Goal: Navigation & Orientation: Find specific page/section

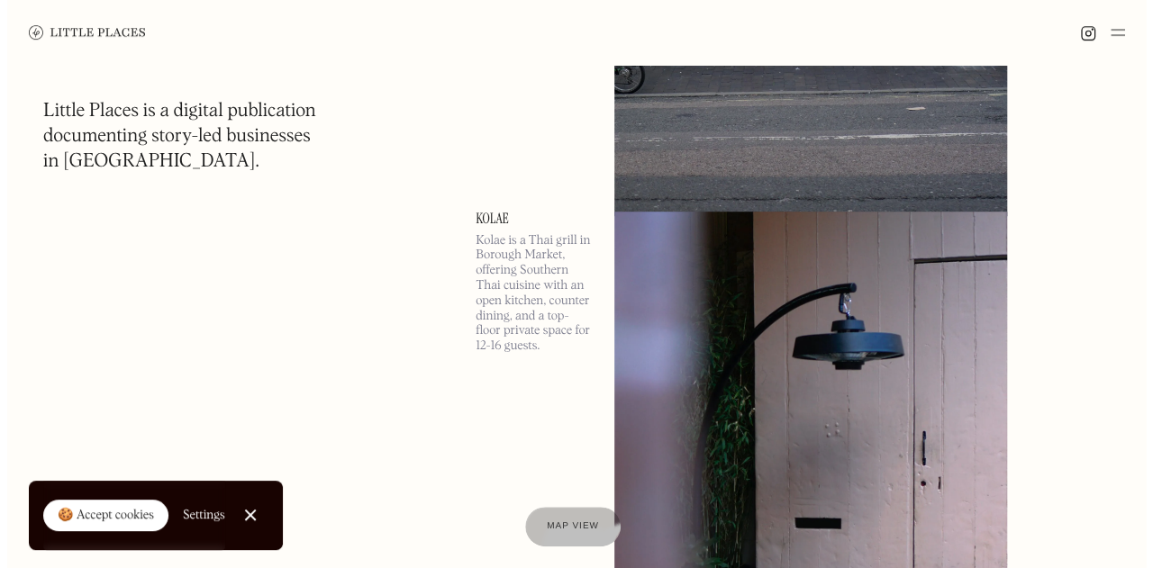
scroll to position [48374, 0]
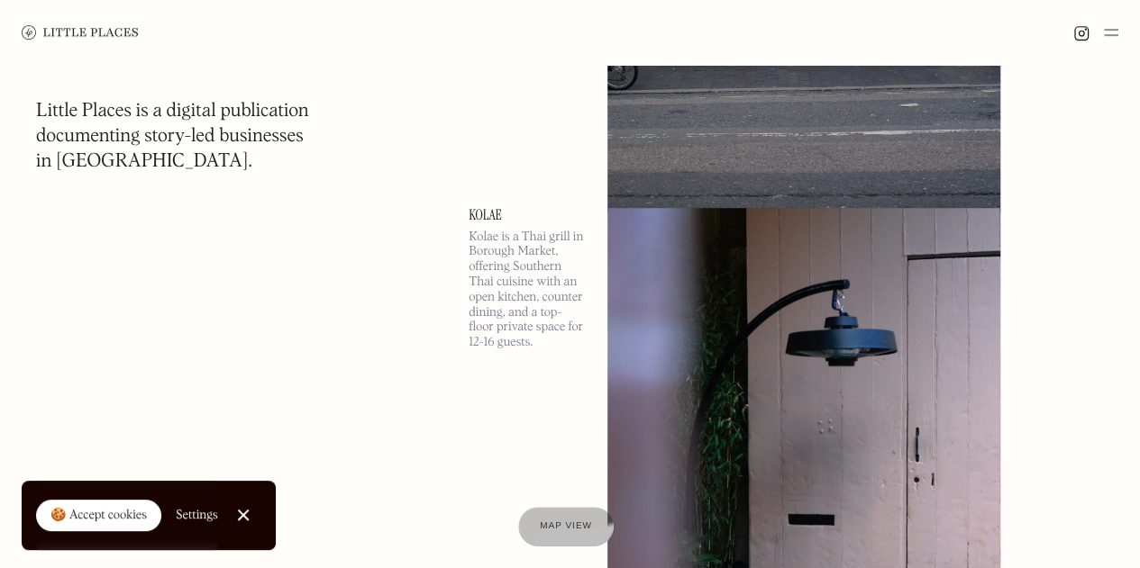
click at [477, 223] on link "Kolae" at bounding box center [526, 215] width 117 height 14
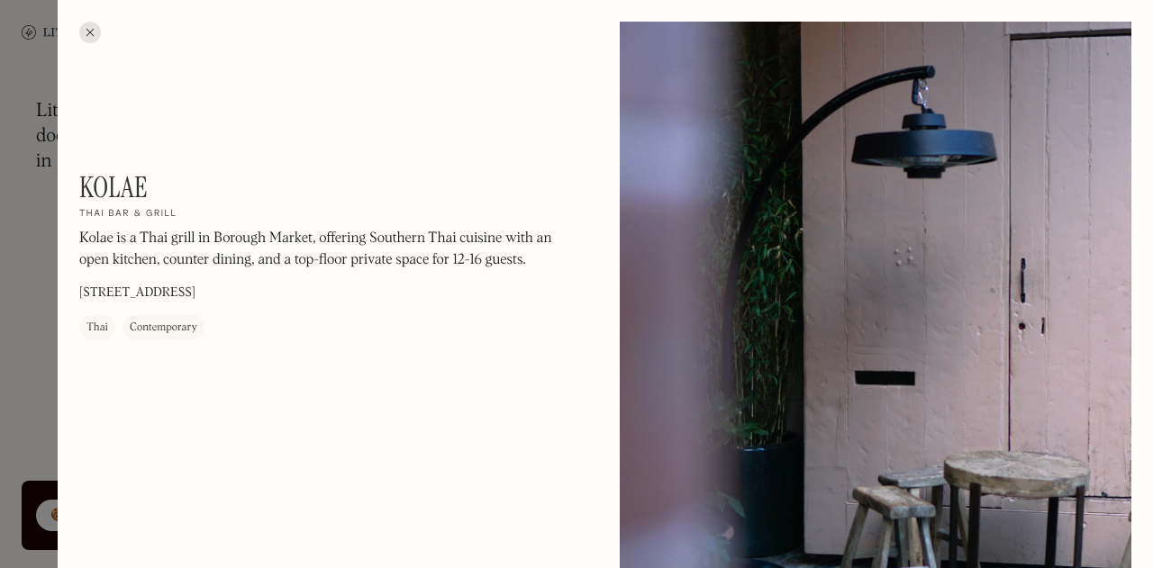
click at [92, 35] on div at bounding box center [90, 33] width 22 height 22
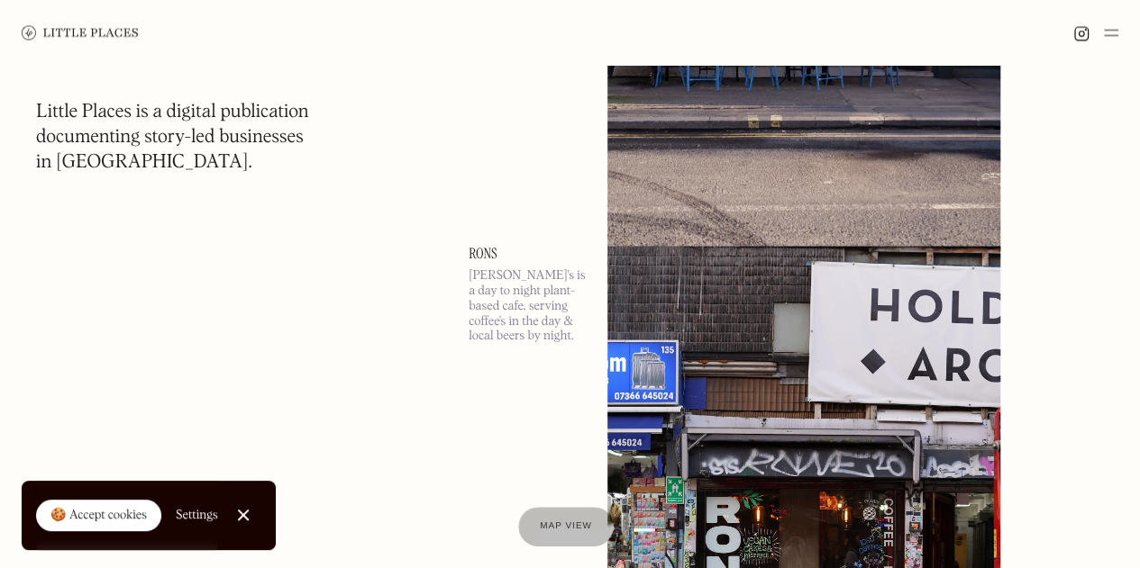
scroll to position [49462, 0]
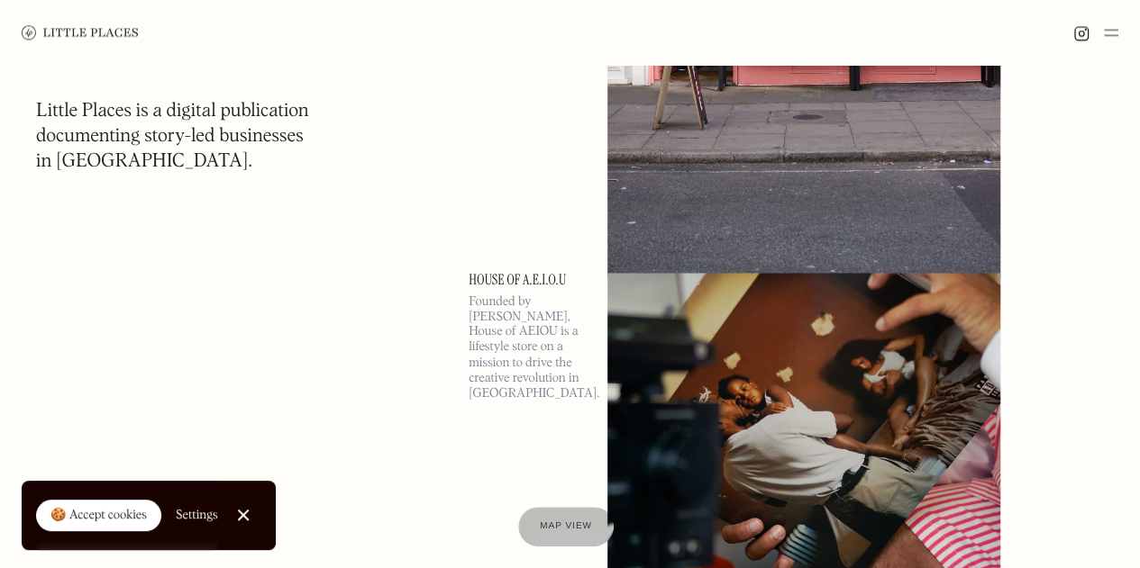
scroll to position [69836, 0]
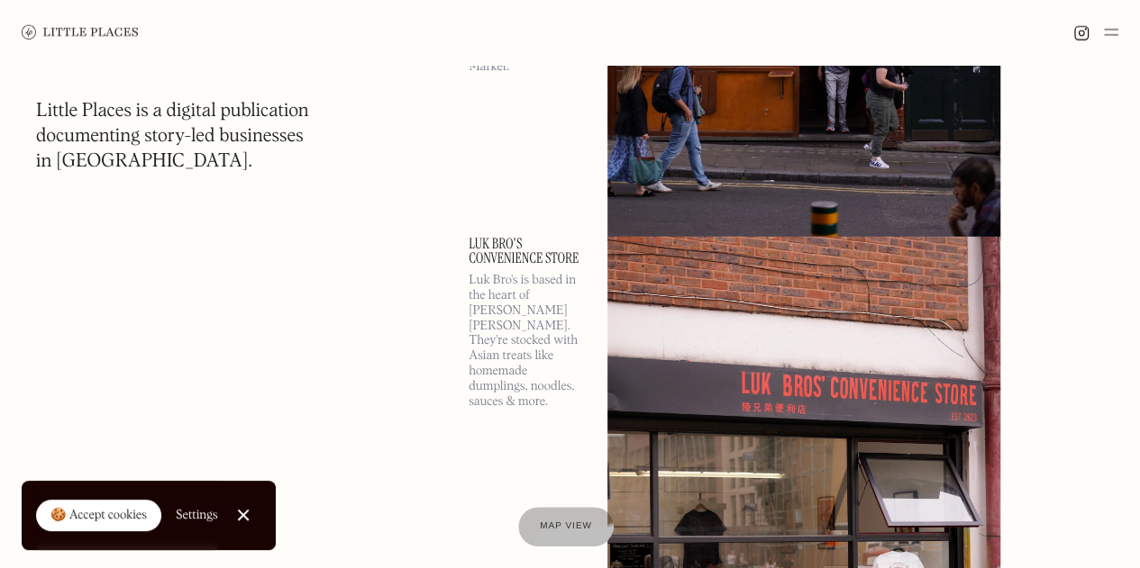
scroll to position [74242, 0]
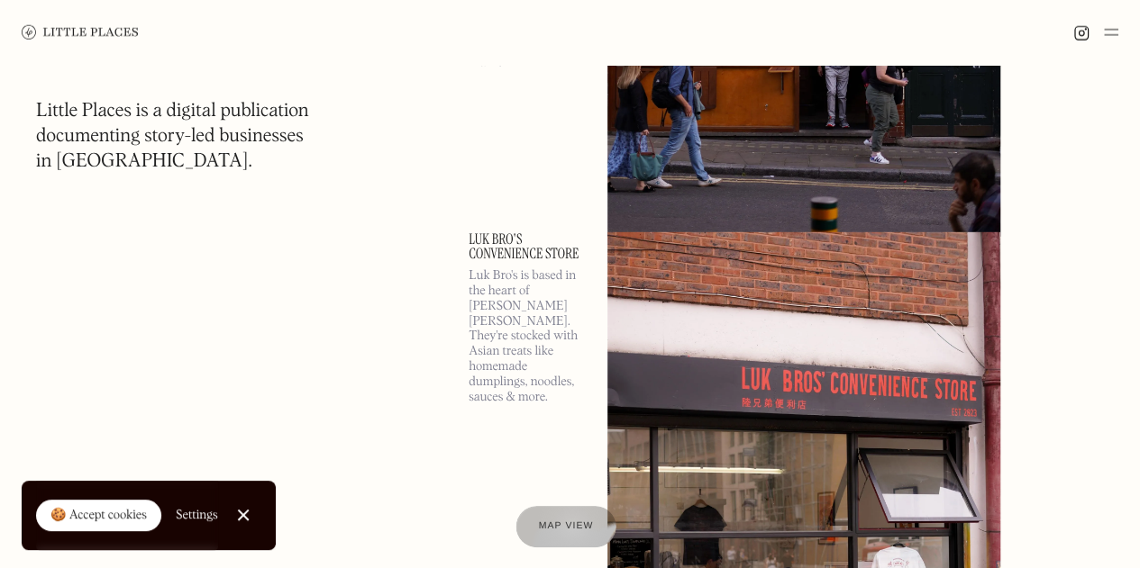
click at [569, 525] on span "Map view" at bounding box center [566, 527] width 55 height 11
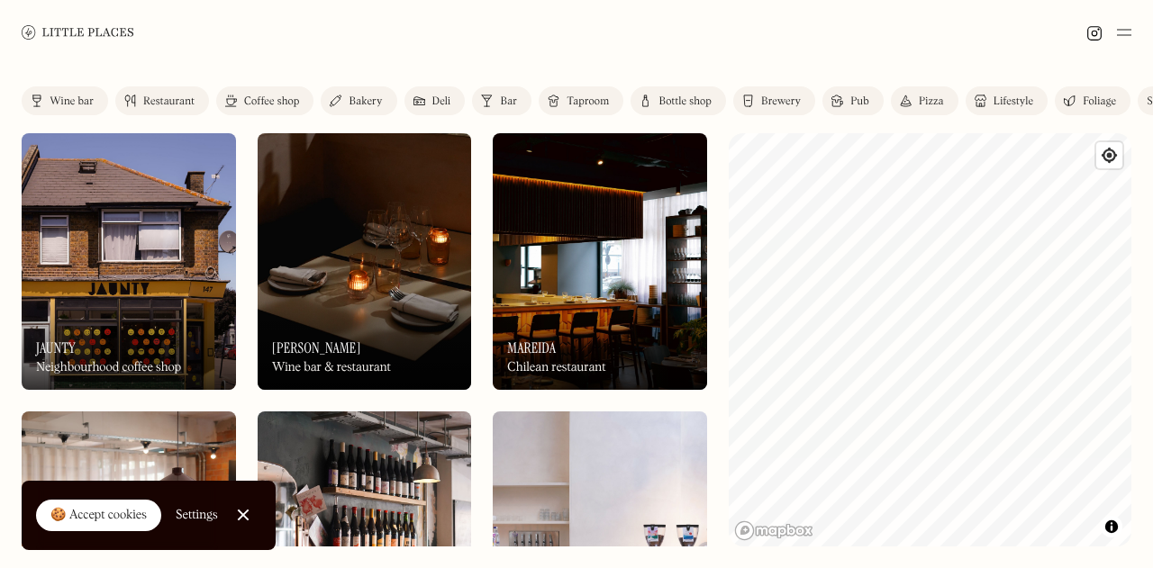
click at [175, 104] on div "Restaurant" at bounding box center [168, 101] width 51 height 11
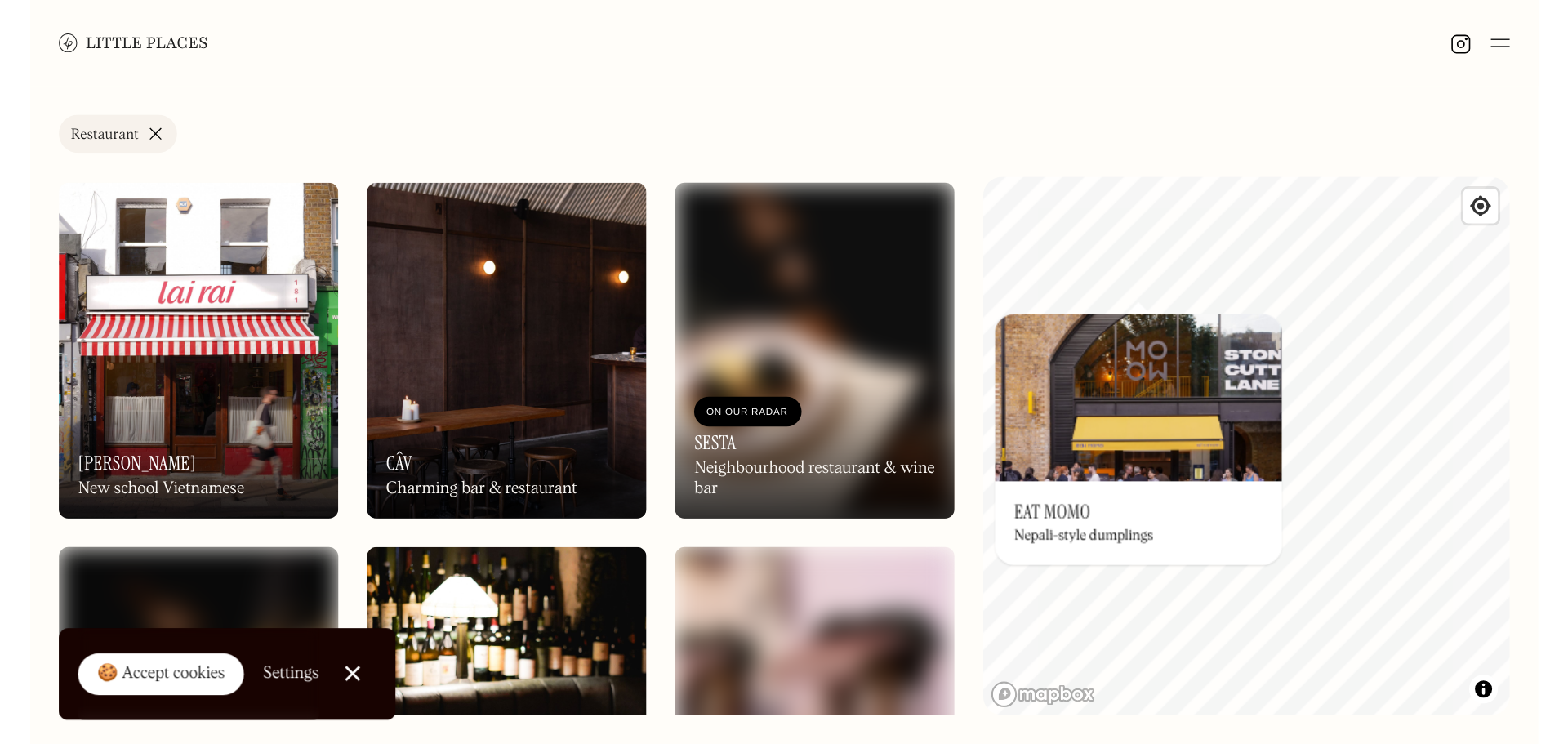
scroll to position [1145, 0]
